Goal: Task Accomplishment & Management: Manage account settings

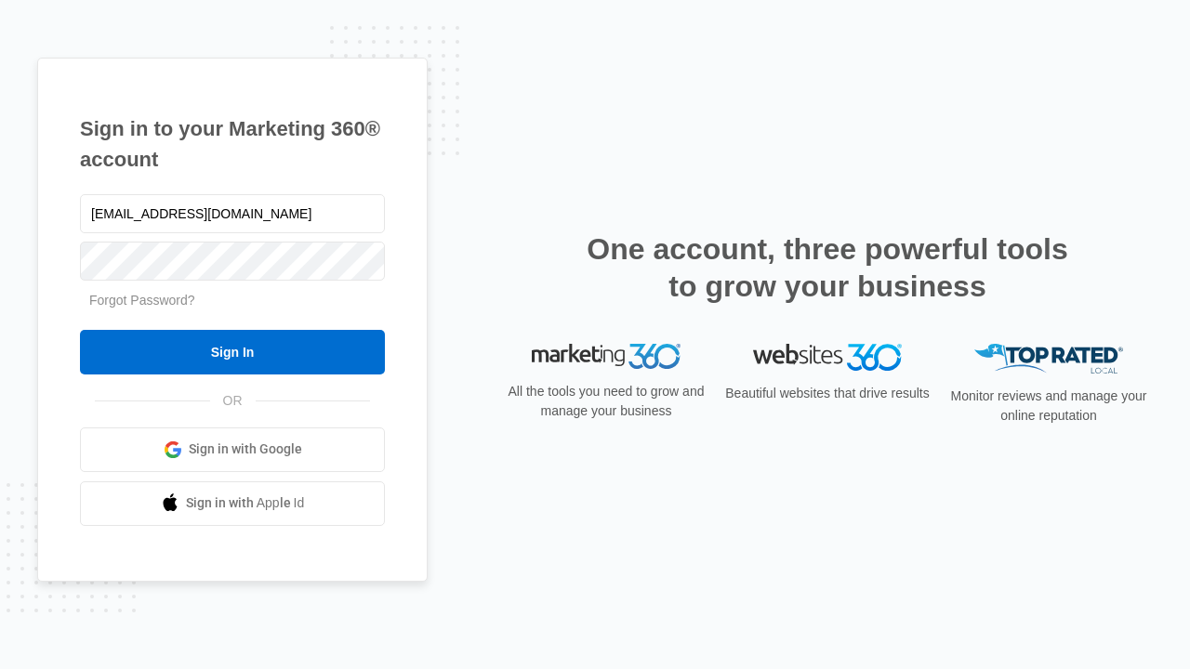
type input "dankie614@gmail.com"
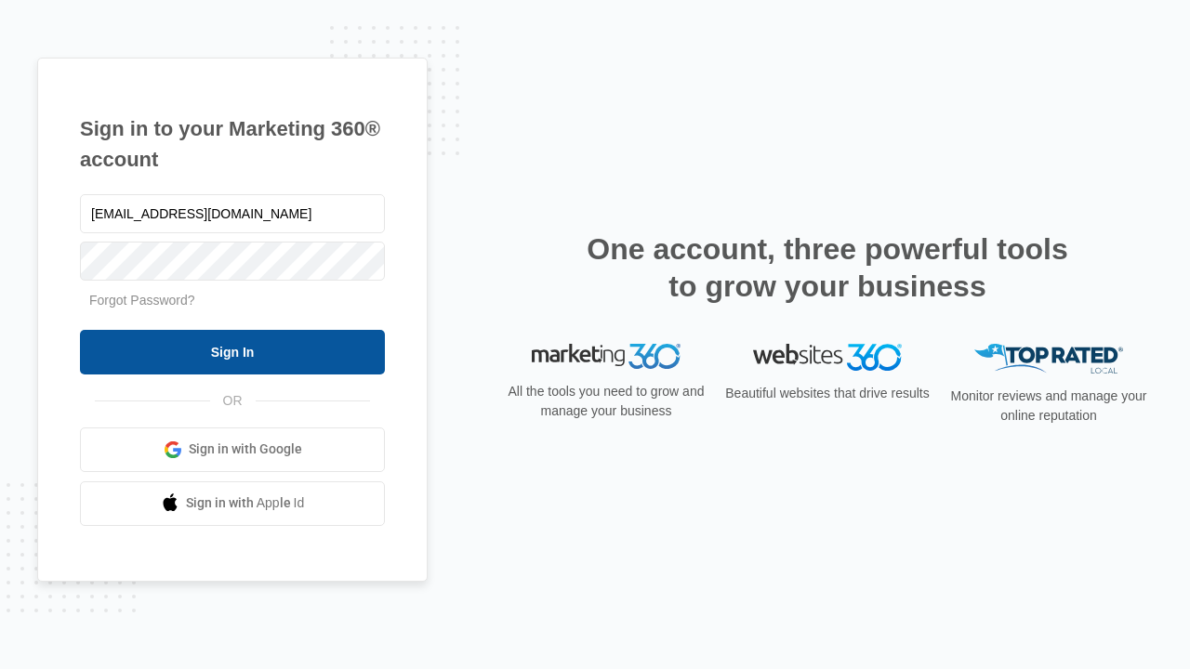
click at [232, 351] on input "Sign In" at bounding box center [232, 352] width 305 height 45
